Goal: Information Seeking & Learning: Learn about a topic

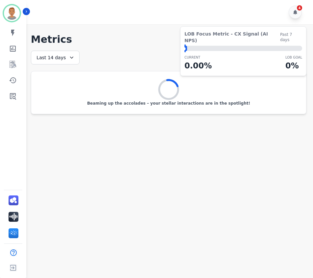
click at [68, 57] on icon at bounding box center [71, 57] width 7 height 7
click at [52, 82] on li "[DATE]" at bounding box center [59, 82] width 33 height 7
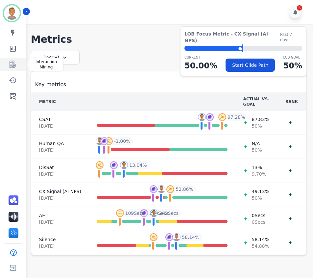
click at [15, 65] on icon "Sidebar" at bounding box center [13, 64] width 5 height 6
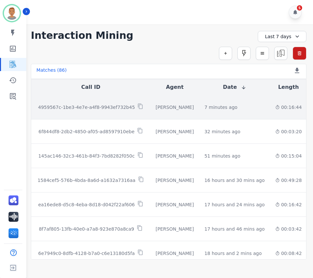
click at [94, 111] on td "4959567c-1be3-4e7e-a4f8-9943ef732b45" at bounding box center [90, 107] width 119 height 24
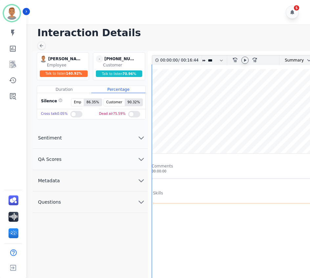
click at [246, 57] on icon at bounding box center [244, 59] width 5 height 5
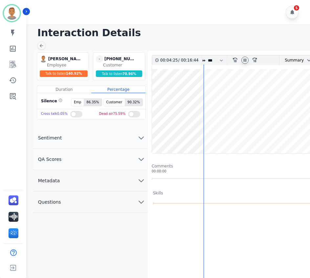
click at [245, 60] on icon at bounding box center [244, 59] width 5 height 5
click at [245, 60] on icon at bounding box center [245, 59] width 2 height 3
click at [246, 61] on icon at bounding box center [245, 59] width 3 height 3
click at [246, 61] on icon at bounding box center [244, 59] width 5 height 5
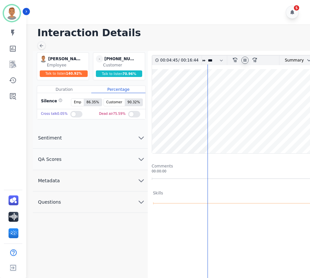
drag, startPoint x: 207, startPoint y: 141, endPoint x: 255, endPoint y: 132, distance: 48.4
click at [255, 132] on div "00:04:45 / 00:16:44 * * * **** * *** * **** rewind-10 fast-forward-10 Summary A…" at bounding box center [250, 202] width 196 height 294
click at [254, 57] on icon "fast-forward-10" at bounding box center [254, 59] width 5 height 5
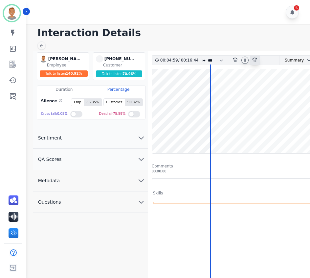
click at [254, 57] on icon "fast-forward-10" at bounding box center [254, 59] width 5 height 5
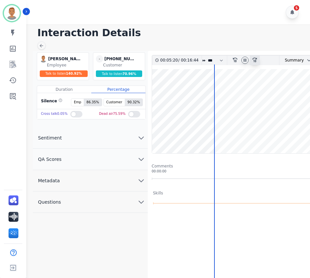
click at [254, 57] on icon "fast-forward-10" at bounding box center [254, 59] width 5 height 5
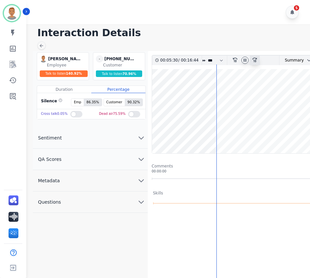
click at [254, 57] on icon "fast-forward-10" at bounding box center [254, 59] width 5 height 5
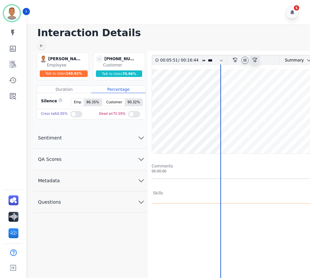
click at [253, 58] on icon at bounding box center [254, 59] width 5 height 5
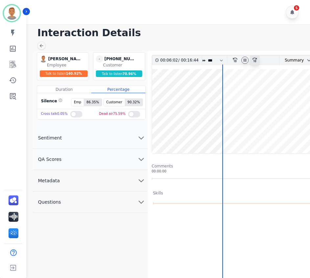
click at [253, 58] on icon at bounding box center [254, 59] width 5 height 5
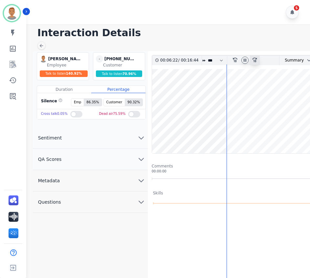
click at [253, 58] on icon at bounding box center [254, 59] width 5 height 5
click at [254, 58] on icon at bounding box center [254, 59] width 5 height 5
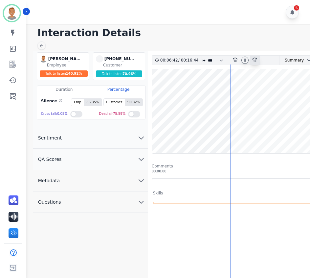
click at [254, 58] on icon at bounding box center [254, 59] width 5 height 5
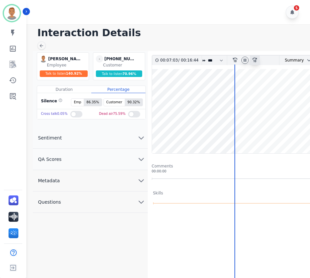
click at [254, 58] on icon at bounding box center [254, 59] width 5 height 5
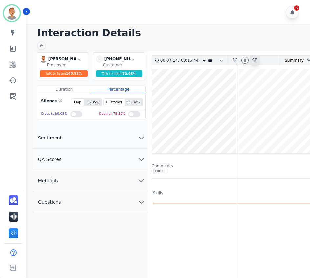
click at [254, 58] on icon at bounding box center [254, 59] width 5 height 5
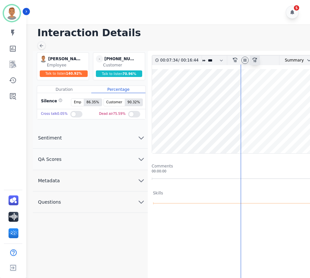
click at [254, 58] on icon at bounding box center [254, 59] width 5 height 5
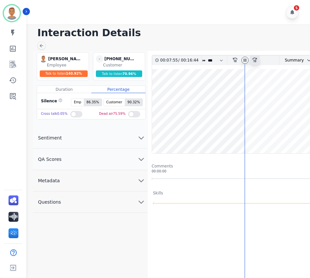
click at [254, 58] on icon at bounding box center [254, 59] width 5 height 5
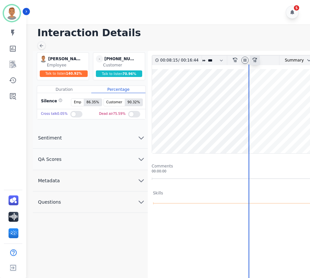
click at [254, 58] on icon at bounding box center [254, 59] width 5 height 5
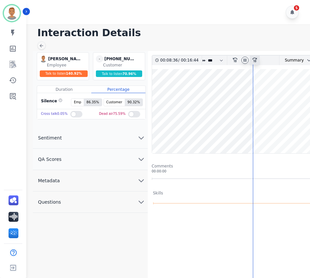
click at [255, 58] on icon at bounding box center [254, 59] width 5 height 5
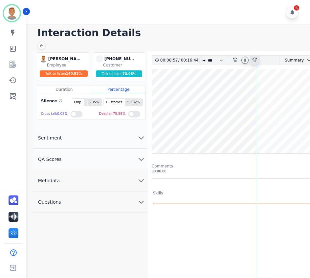
click at [255, 58] on icon at bounding box center [254, 59] width 5 height 5
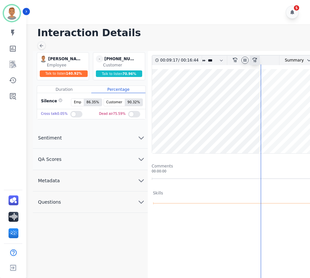
click at [255, 58] on icon at bounding box center [254, 59] width 5 height 5
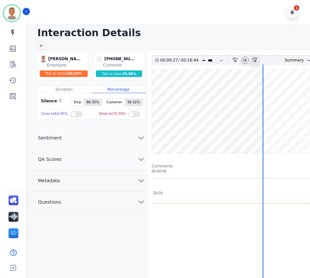
click at [255, 58] on icon at bounding box center [254, 59] width 5 height 5
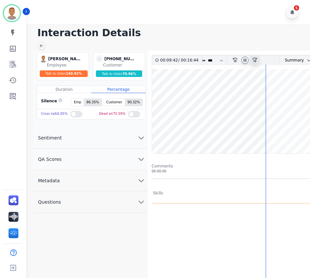
click at [255, 58] on icon at bounding box center [254, 59] width 5 height 5
click at [195, 17] on div "5" at bounding box center [169, 12] width 286 height 24
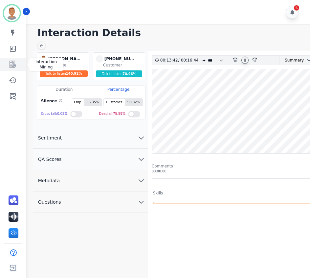
click at [14, 62] on icon "Sidebar" at bounding box center [13, 64] width 8 height 8
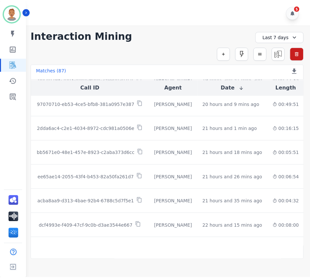
scroll to position [347, 0]
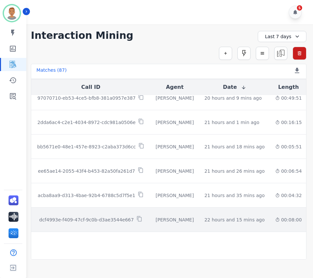
click at [173, 211] on td "[PERSON_NAME]" at bounding box center [174, 219] width 49 height 24
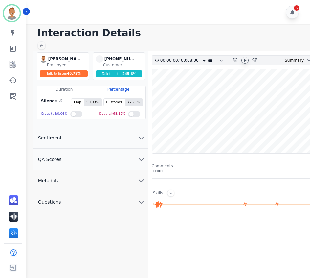
click at [243, 59] on icon at bounding box center [244, 59] width 5 height 5
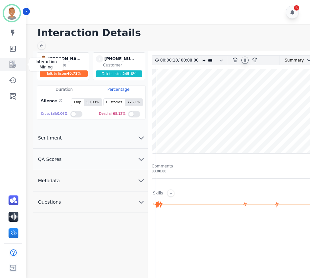
click at [13, 61] on icon "Sidebar" at bounding box center [13, 64] width 8 height 8
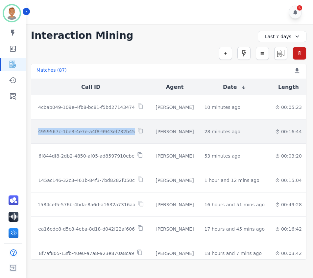
drag, startPoint x: 124, startPoint y: 133, endPoint x: 35, endPoint y: 131, distance: 88.7
click at [35, 131] on td "4959567c-1be3-4e7e-a4f8-9943ef732b45" at bounding box center [90, 131] width 119 height 24
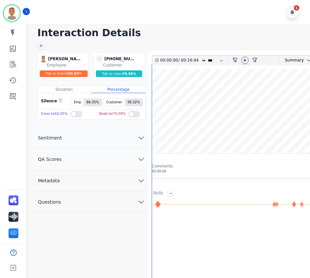
click at [243, 61] on icon at bounding box center [244, 59] width 5 height 5
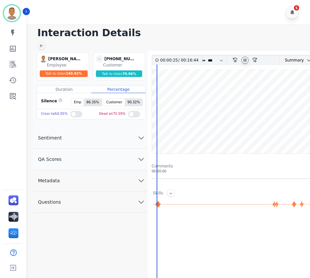
click at [244, 60] on icon at bounding box center [245, 59] width 3 height 3
